Goal: Information Seeking & Learning: Learn about a topic

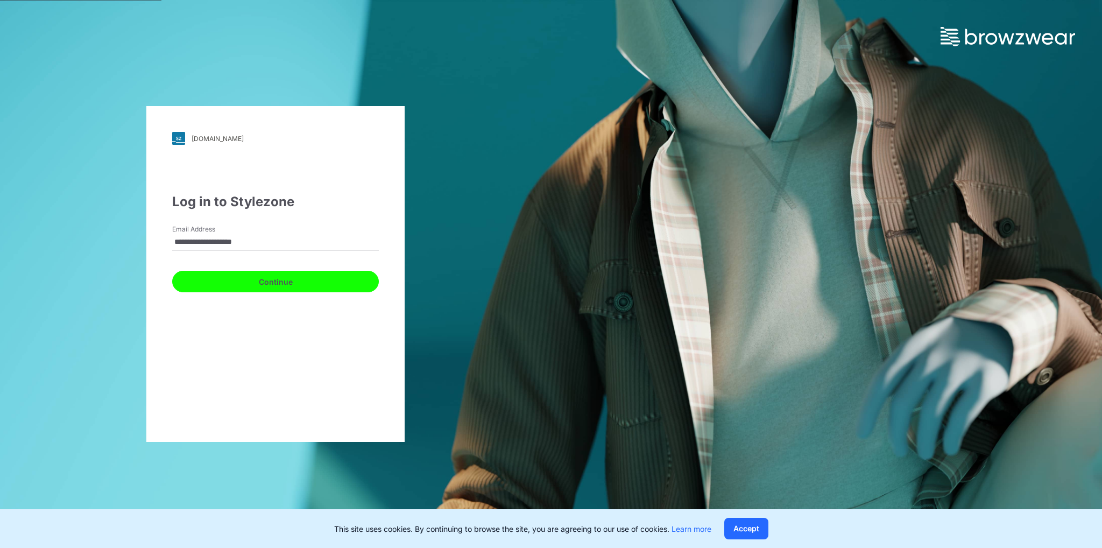
click at [284, 282] on button "Continue" at bounding box center [275, 282] width 207 height 22
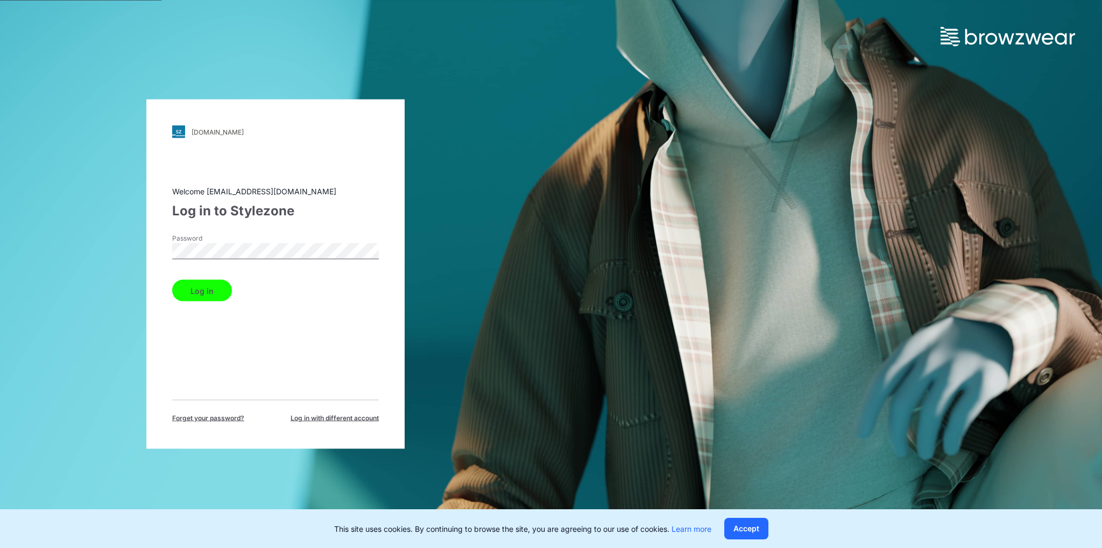
click at [299, 259] on div "Password" at bounding box center [275, 250] width 207 height 32
click at [203, 294] on button "Log in" at bounding box center [202, 291] width 60 height 22
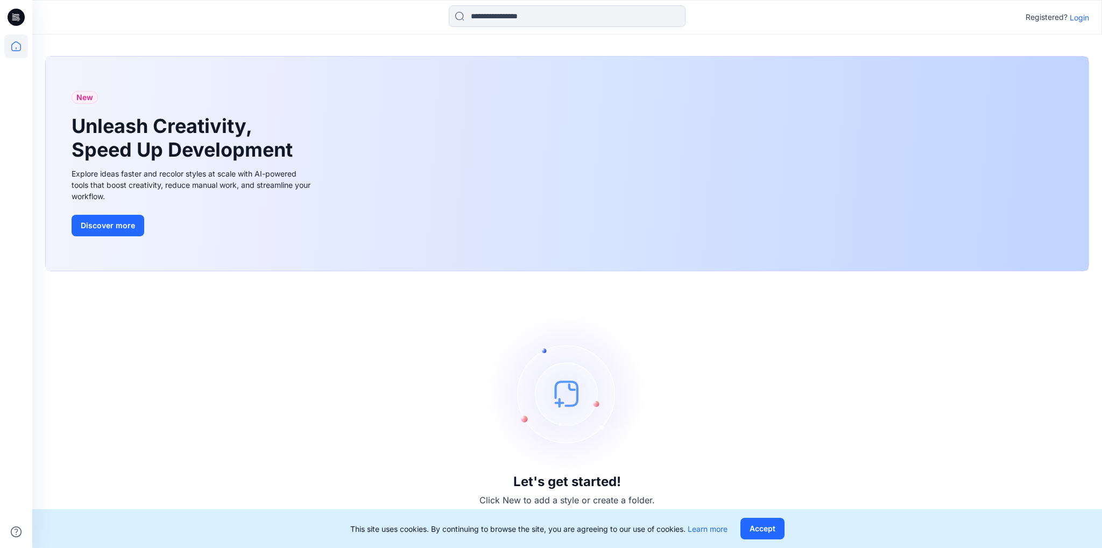
click at [1089, 18] on div "Registered? Login" at bounding box center [566, 17] width 1069 height 24
click at [1083, 18] on p "Login" at bounding box center [1079, 17] width 19 height 11
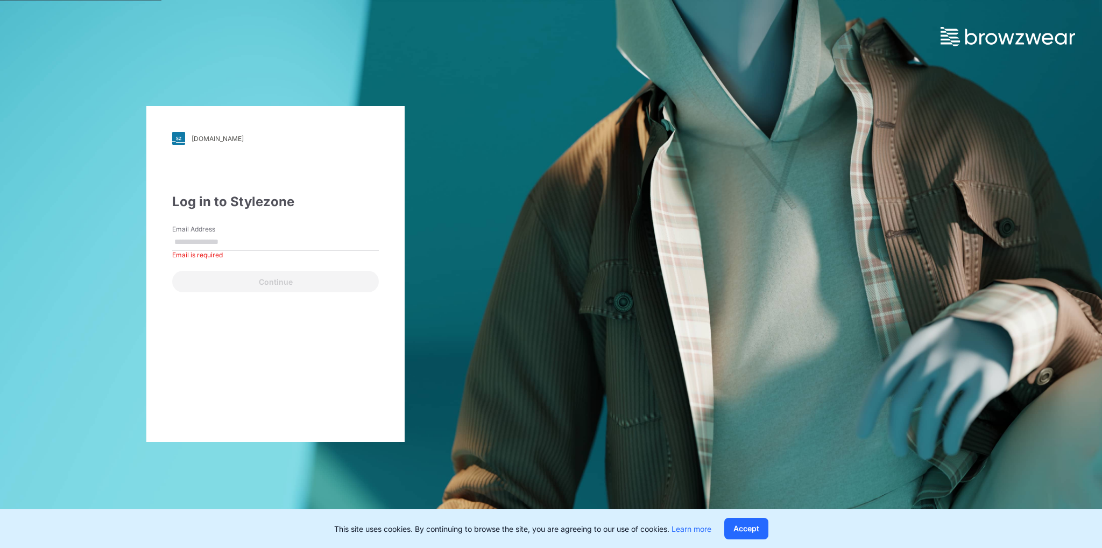
click at [287, 231] on div "Email Address Email is required" at bounding box center [275, 240] width 207 height 32
click at [281, 244] on input "Email Address" at bounding box center [275, 242] width 207 height 16
type input "**********"
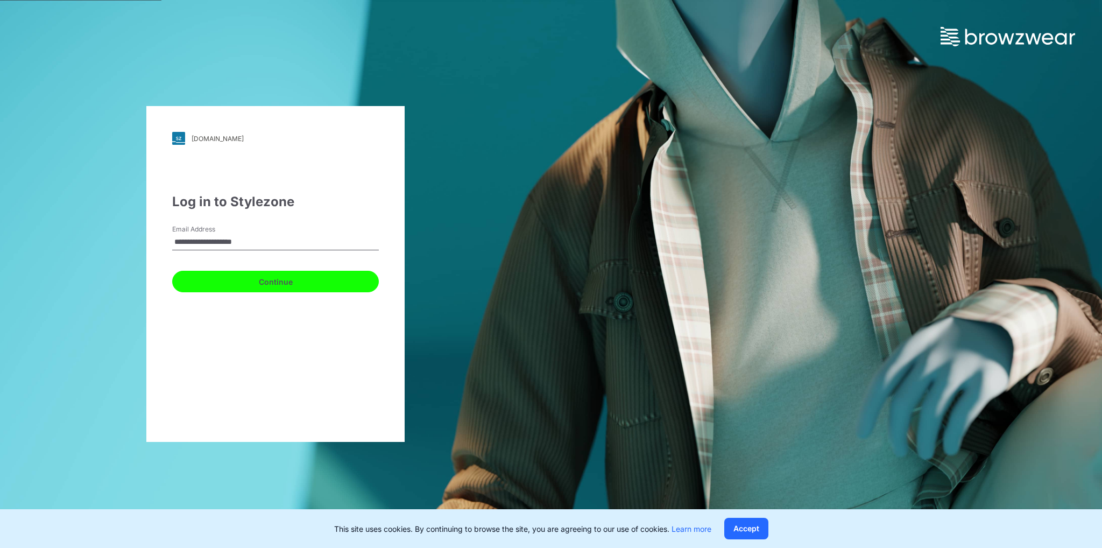
click at [285, 285] on button "Continue" at bounding box center [275, 282] width 207 height 22
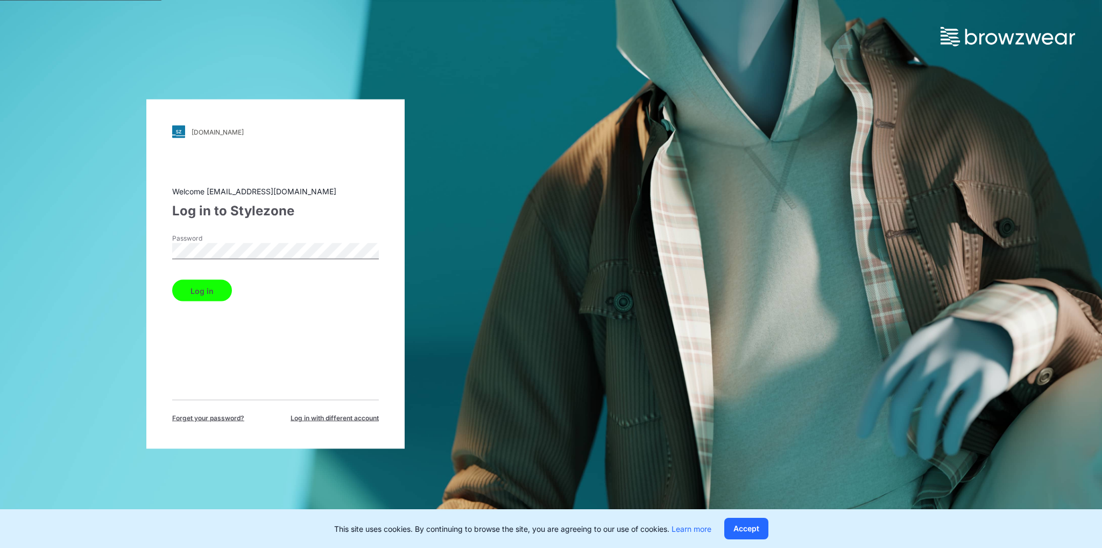
click at [215, 291] on button "Log in" at bounding box center [202, 291] width 60 height 22
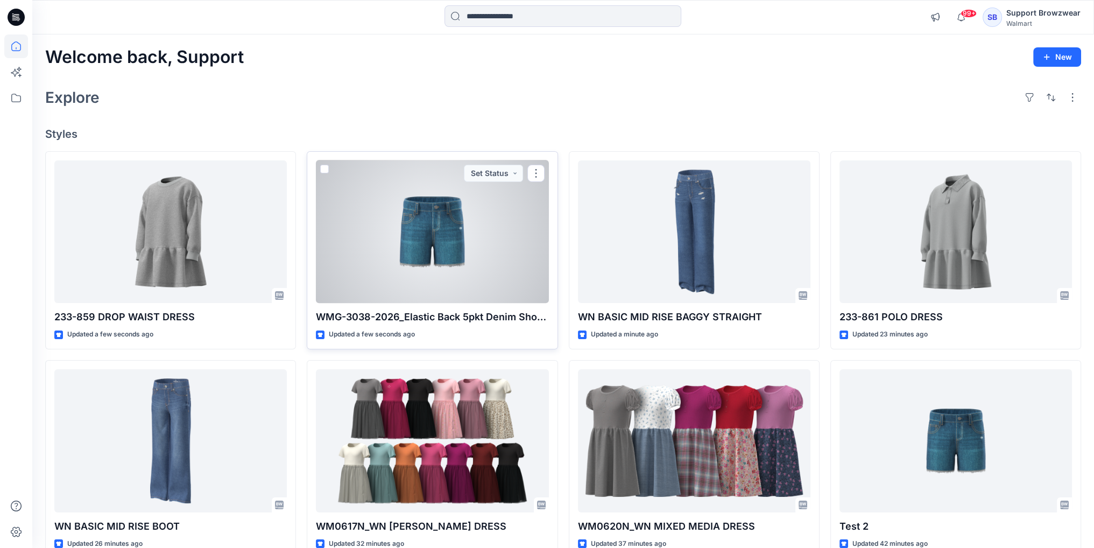
click at [505, 255] on div at bounding box center [432, 231] width 232 height 143
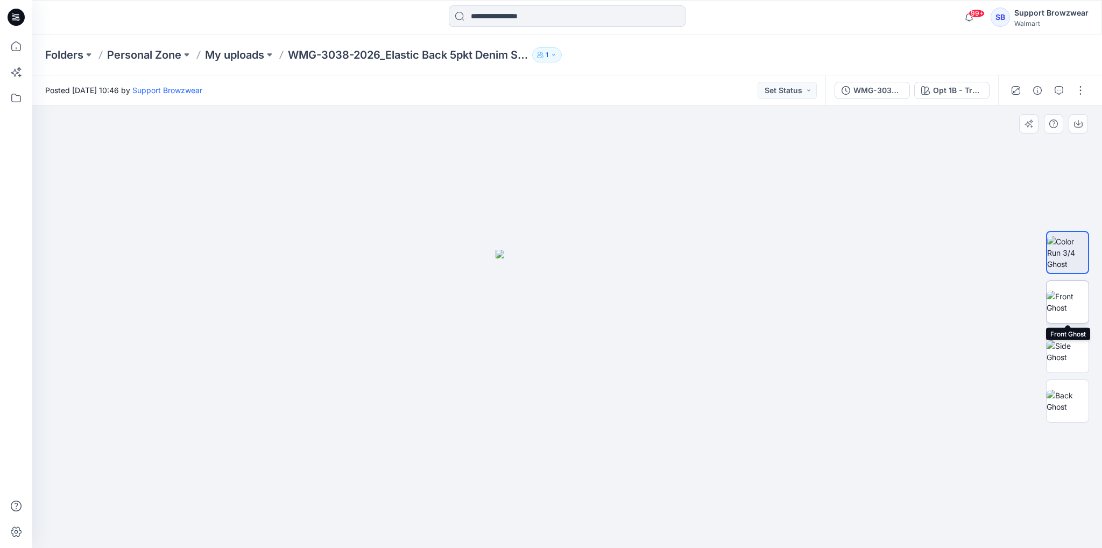
click at [1069, 303] on img at bounding box center [1068, 302] width 42 height 23
drag, startPoint x: 588, startPoint y: 313, endPoint x: 535, endPoint y: 266, distance: 71.3
click at [553, 265] on img at bounding box center [567, 399] width 143 height 298
drag, startPoint x: 534, startPoint y: 279, endPoint x: 753, endPoint y: 312, distance: 222.0
click at [623, 303] on img at bounding box center [567, 399] width 143 height 298
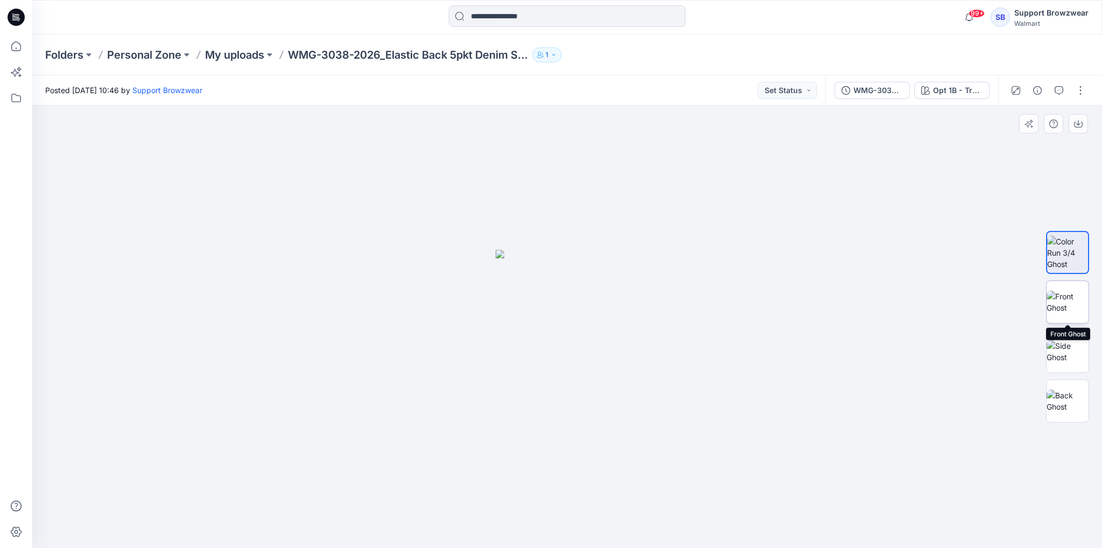
click at [1068, 309] on img at bounding box center [1068, 302] width 42 height 23
drag, startPoint x: 623, startPoint y: 306, endPoint x: 591, endPoint y: 305, distance: 31.3
click at [603, 250] on img at bounding box center [567, 250] width 141 height 0
drag, startPoint x: 585, startPoint y: 308, endPoint x: 553, endPoint y: 310, distance: 32.9
click at [534, 328] on img at bounding box center [567, 399] width 141 height 298
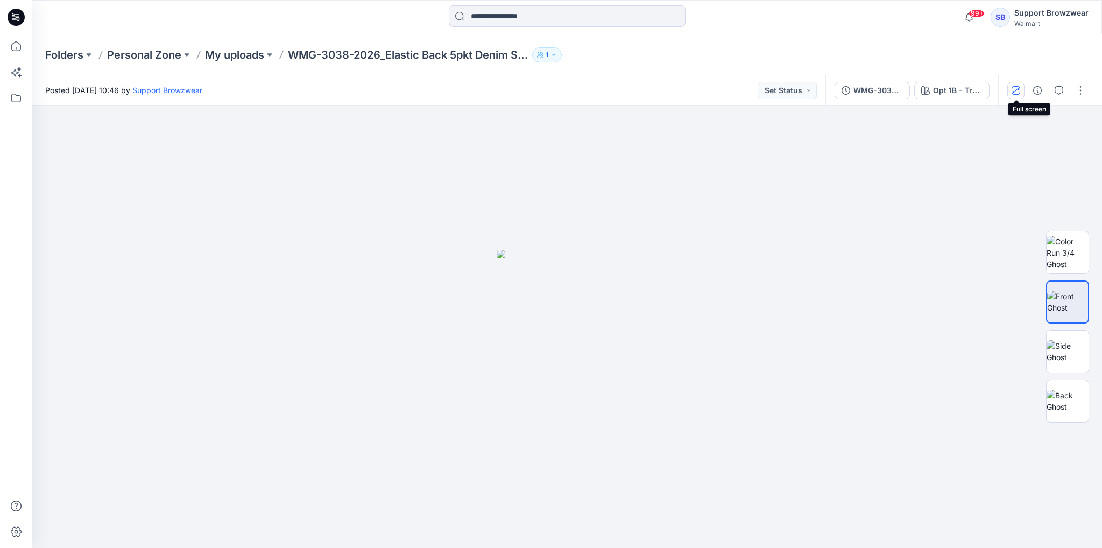
click at [1014, 88] on icon "button" at bounding box center [1016, 90] width 9 height 9
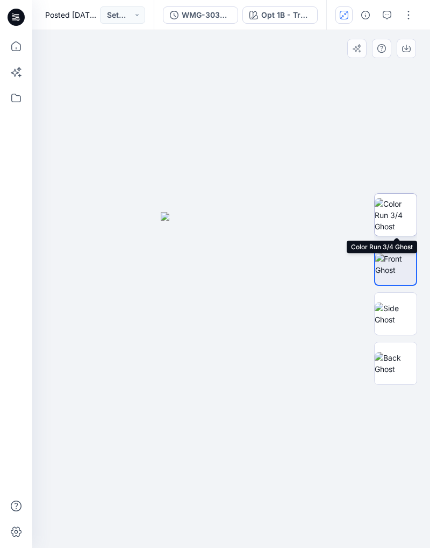
click at [386, 212] on img at bounding box center [396, 215] width 42 height 34
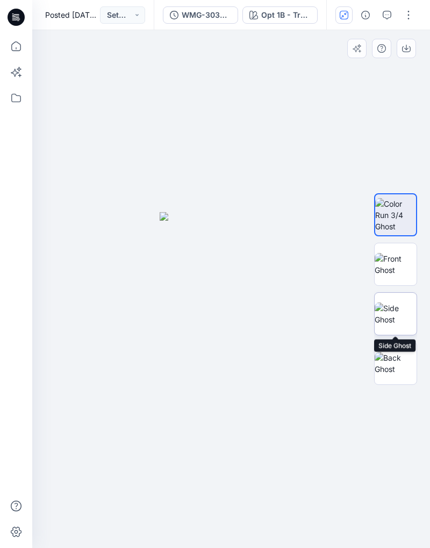
click at [398, 315] on img at bounding box center [396, 313] width 42 height 23
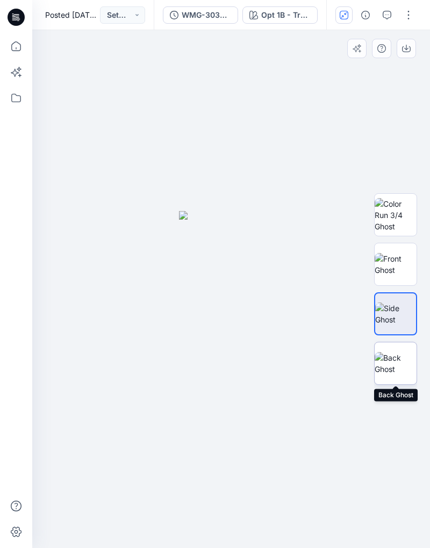
click at [401, 358] on img at bounding box center [396, 363] width 42 height 23
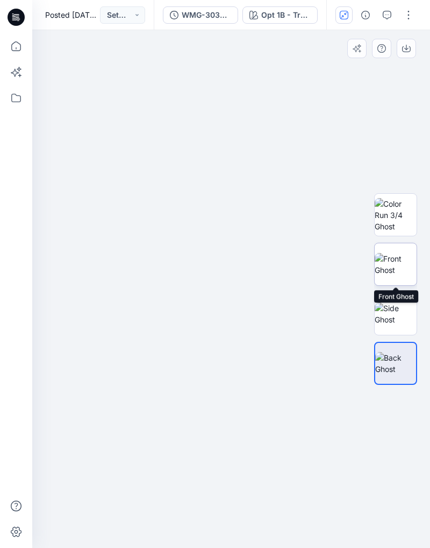
click at [398, 263] on img at bounding box center [396, 264] width 42 height 23
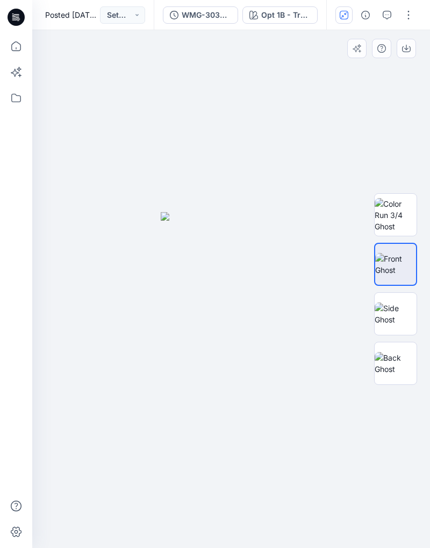
click at [244, 276] on img at bounding box center [231, 380] width 141 height 336
click at [349, 16] on button "button" at bounding box center [344, 14] width 17 height 17
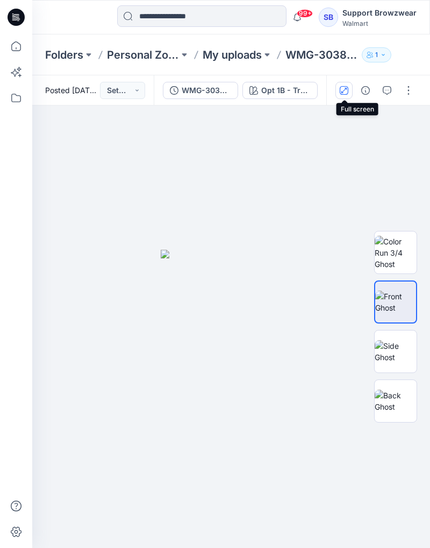
click at [346, 87] on icon "button" at bounding box center [344, 90] width 9 height 9
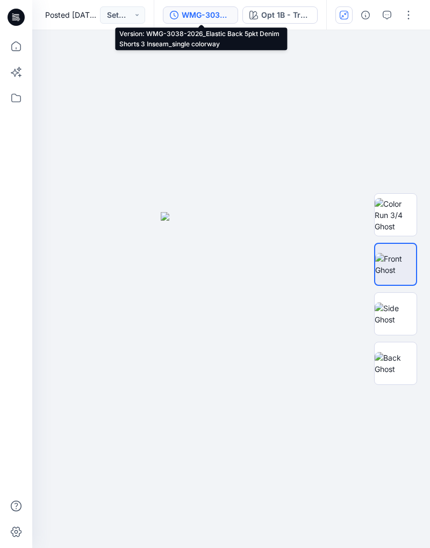
click at [217, 13] on div "WMG-3038-2026_Elastic Back 5pkt Denim Shorts 3 Inseam_single colorway" at bounding box center [207, 15] width 50 height 12
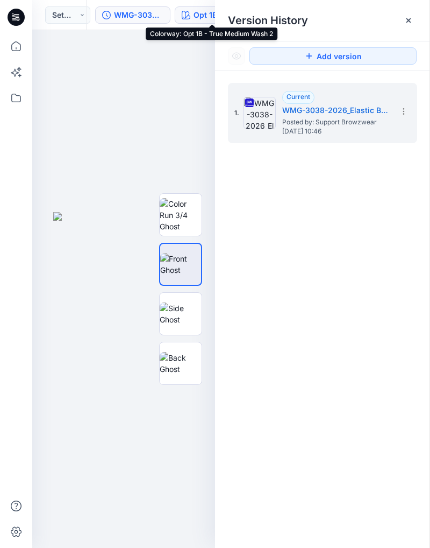
click at [211, 17] on div "Opt 1B - True Medium Wash 2" at bounding box center [219, 15] width 50 height 12
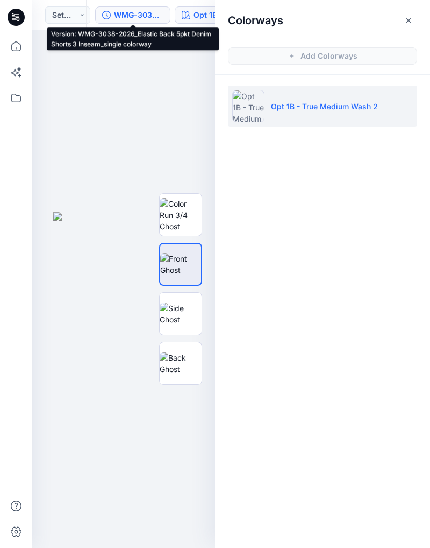
click at [139, 12] on div "WMG-3038-2026_Elastic Back 5pkt Denim Shorts 3 Inseam_single colorway" at bounding box center [139, 15] width 50 height 12
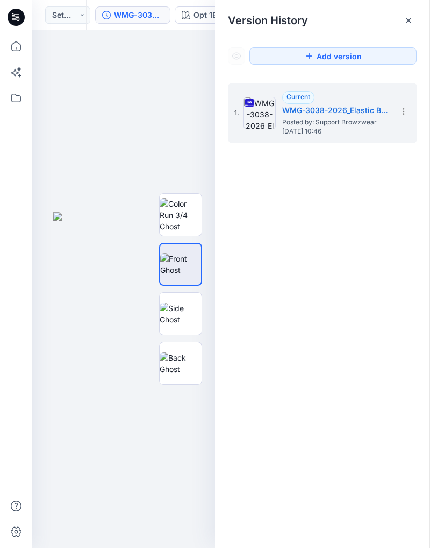
click at [139, 12] on div "WMG-3038-2026_Elastic Back 5pkt Denim Shorts 3 Inseam_single colorway" at bounding box center [139, 15] width 50 height 12
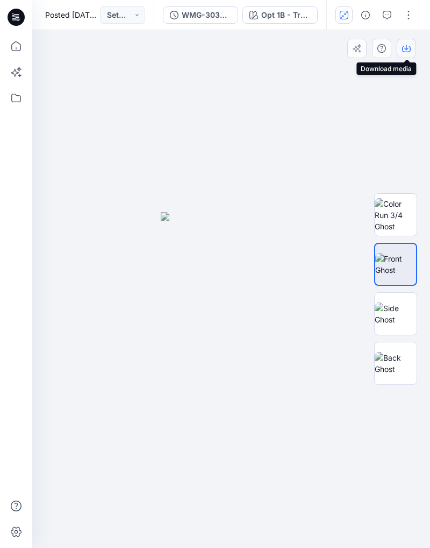
click at [408, 47] on icon "button" at bounding box center [407, 48] width 9 height 9
click at [399, 214] on img at bounding box center [396, 215] width 42 height 34
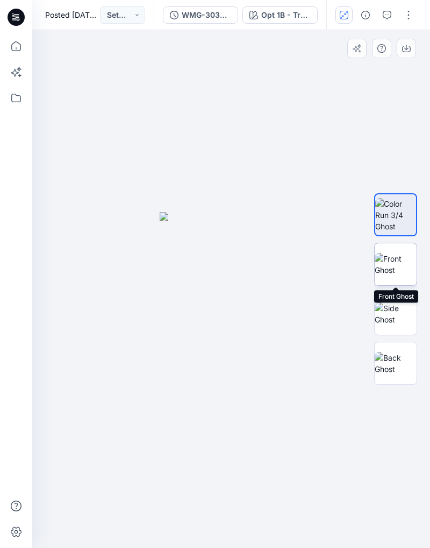
click at [403, 259] on img at bounding box center [396, 264] width 42 height 23
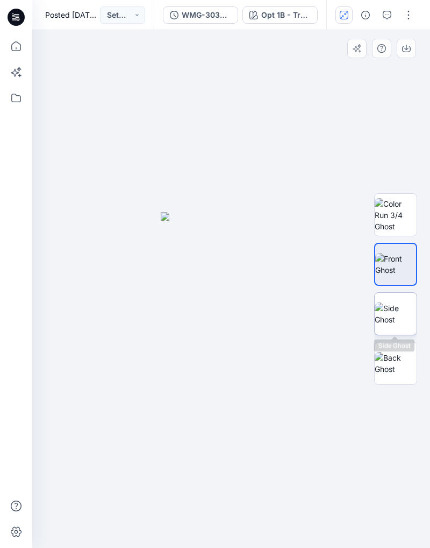
click at [391, 310] on img at bounding box center [396, 313] width 42 height 23
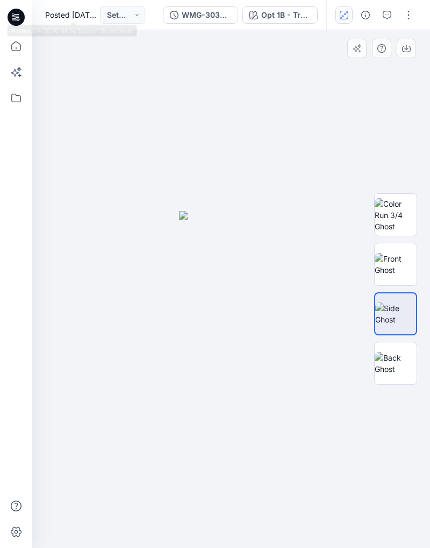
click at [206, 113] on div at bounding box center [231, 289] width 398 height 518
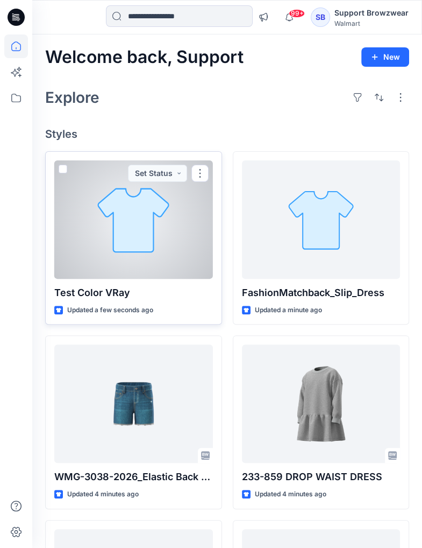
click at [129, 228] on div at bounding box center [133, 219] width 159 height 118
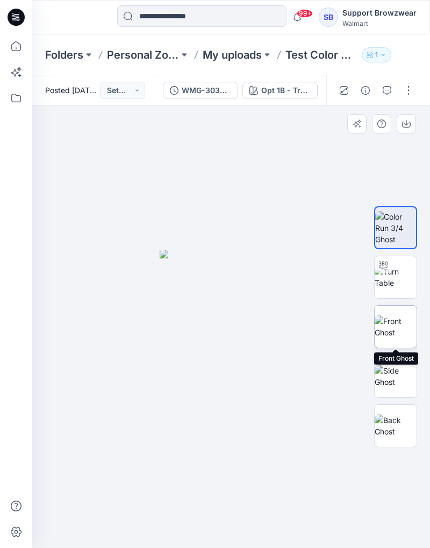
click at [397, 323] on img at bounding box center [396, 326] width 42 height 23
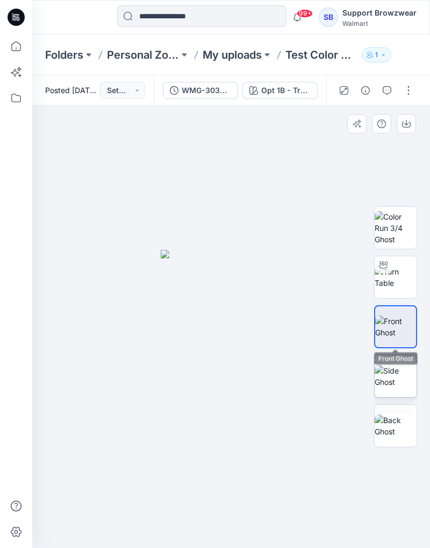
click at [394, 371] on img at bounding box center [396, 376] width 42 height 23
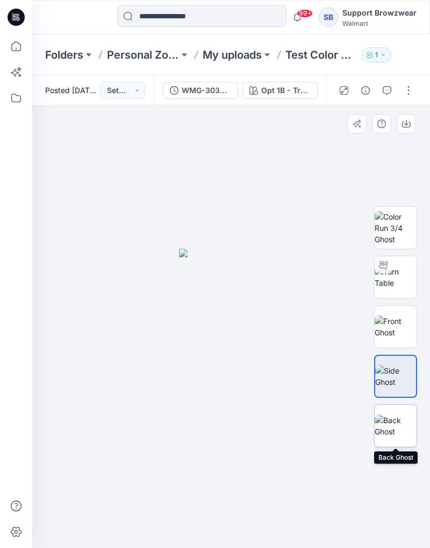
click at [395, 425] on img at bounding box center [396, 425] width 42 height 23
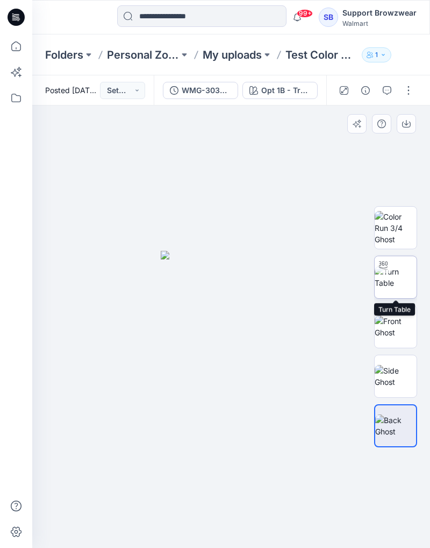
click at [399, 283] on img at bounding box center [396, 277] width 42 height 23
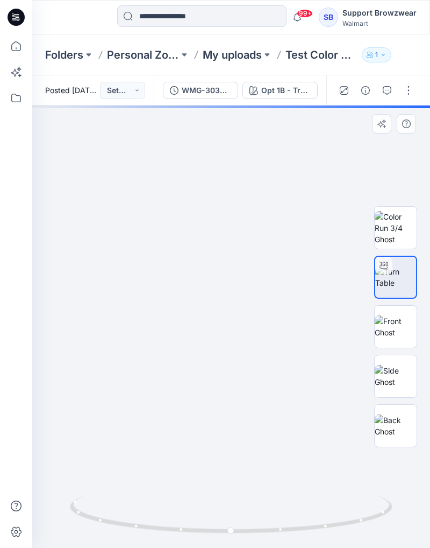
drag, startPoint x: 232, startPoint y: 333, endPoint x: 221, endPoint y: 190, distance: 143.0
drag, startPoint x: 236, startPoint y: 211, endPoint x: 245, endPoint y: 263, distance: 52.0
drag, startPoint x: 251, startPoint y: 255, endPoint x: 252, endPoint y: 264, distance: 9.7
